Goal: Information Seeking & Learning: Learn about a topic

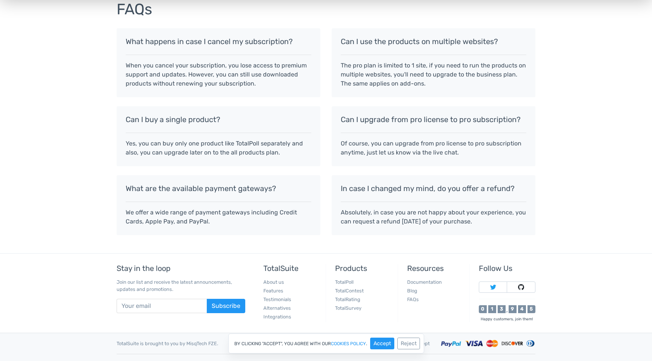
scroll to position [633, 0]
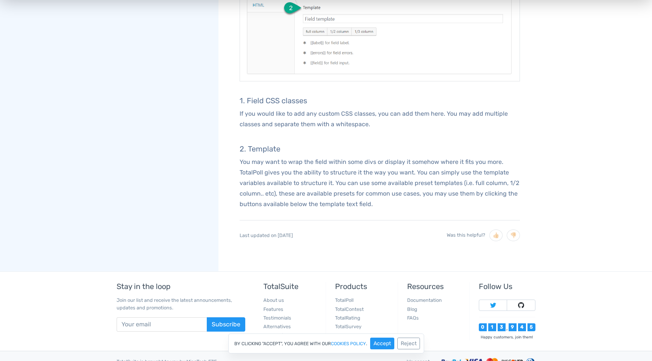
scroll to position [2172, 0]
